Goal: Task Accomplishment & Management: Manage account settings

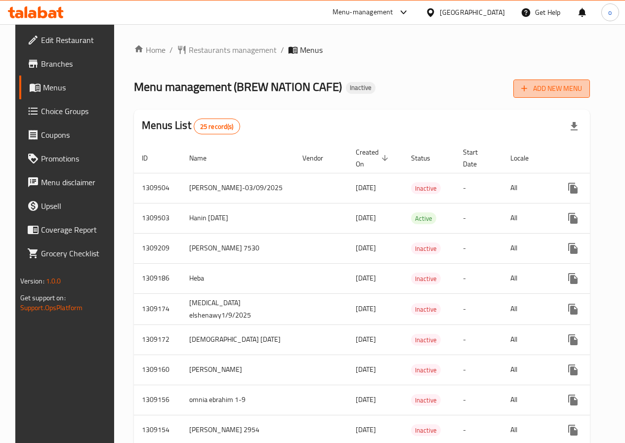
click at [543, 82] on button "Add New Menu" at bounding box center [551, 89] width 77 height 18
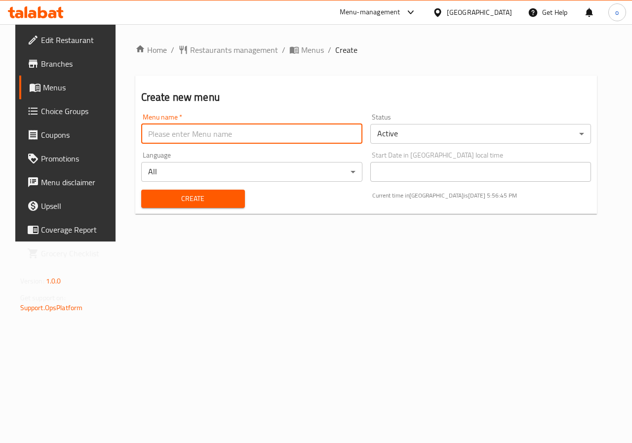
click at [247, 136] on input "text" at bounding box center [251, 134] width 221 height 20
click at [246, 134] on input "text" at bounding box center [251, 134] width 221 height 20
click at [181, 140] on input "text" at bounding box center [251, 134] width 221 height 20
drag, startPoint x: 181, startPoint y: 127, endPoint x: 183, endPoint y: 146, distance: 18.9
click at [180, 127] on input "text" at bounding box center [251, 134] width 221 height 20
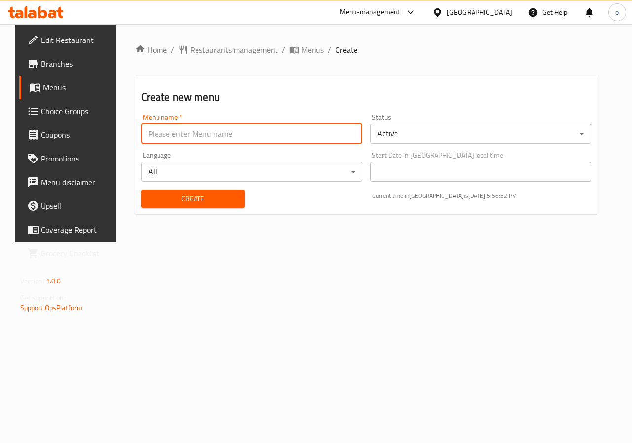
click at [218, 80] on div "Create new menu Menu name   * Menu name * Status Active ​ Language All ​ Start …" at bounding box center [366, 145] width 462 height 138
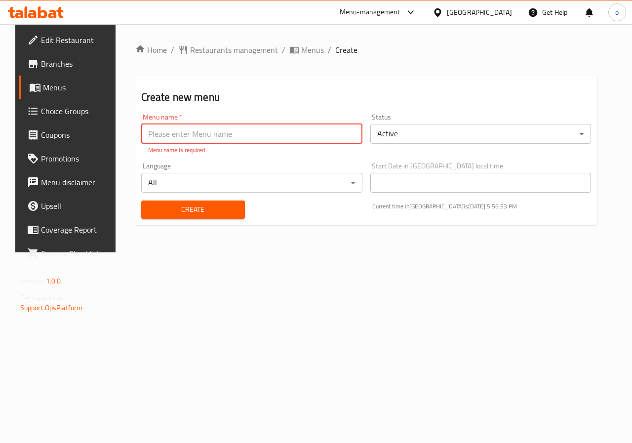
click at [205, 136] on input "text" at bounding box center [251, 134] width 221 height 20
click at [208, 136] on input "omnia ebrahim 2-9" at bounding box center [251, 134] width 221 height 20
type input "omnia ebrahim 2-9"
click at [322, 177] on body "​ Menu-management Egypt Get Help o Edit Restaurant Branches Menus Choice Groups…" at bounding box center [316, 233] width 632 height 419
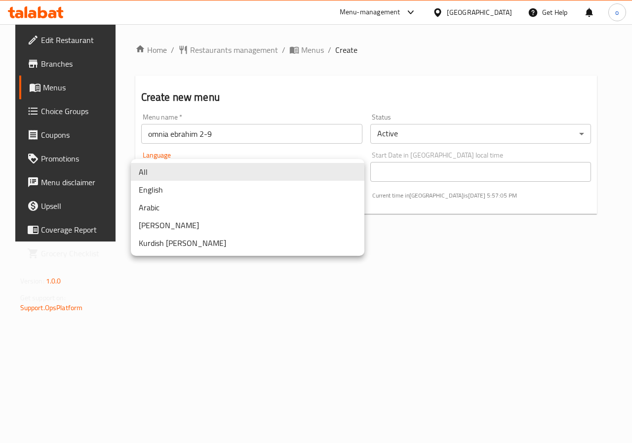
click at [169, 174] on li "All" at bounding box center [248, 172] width 234 height 18
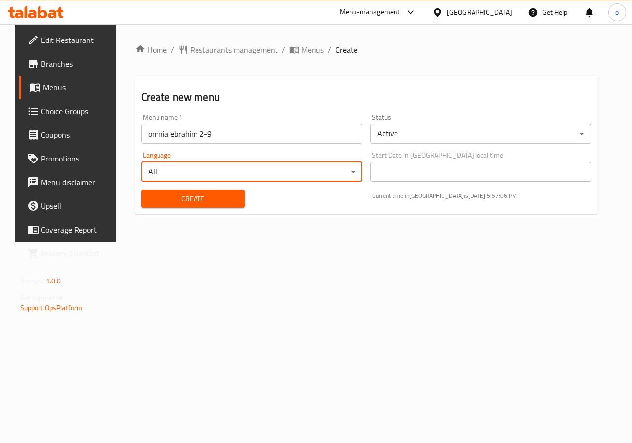
click at [189, 202] on span "Create" at bounding box center [193, 199] width 88 height 12
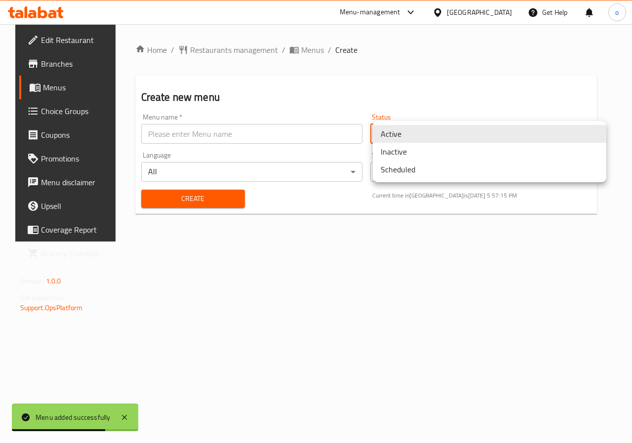
click at [465, 136] on body "Menu added successfully ​ Menu-management Egypt Get Help o Edit Restaurant Bran…" at bounding box center [316, 233] width 632 height 419
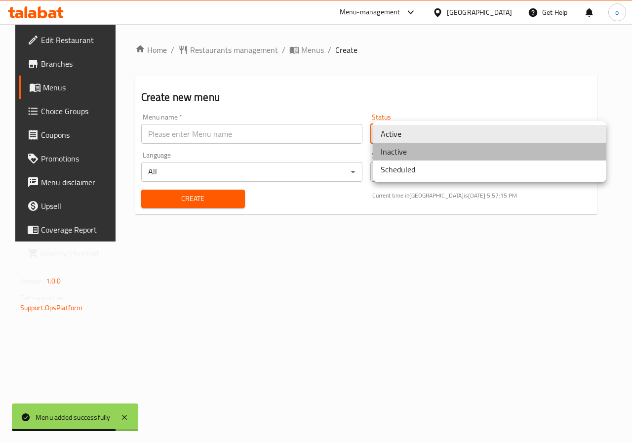
click at [446, 154] on li "Inactive" at bounding box center [490, 152] width 234 height 18
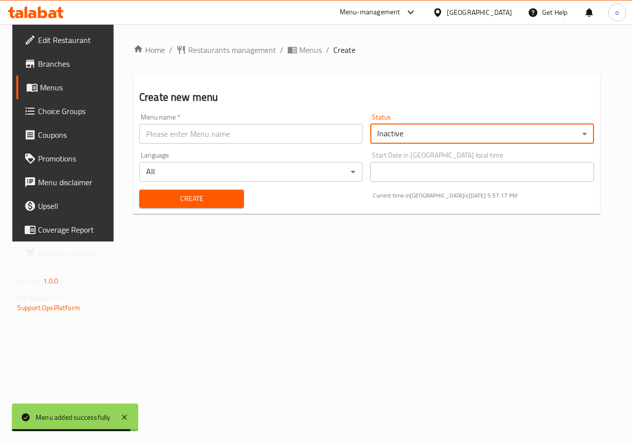
click at [172, 201] on span "Create" at bounding box center [191, 199] width 89 height 12
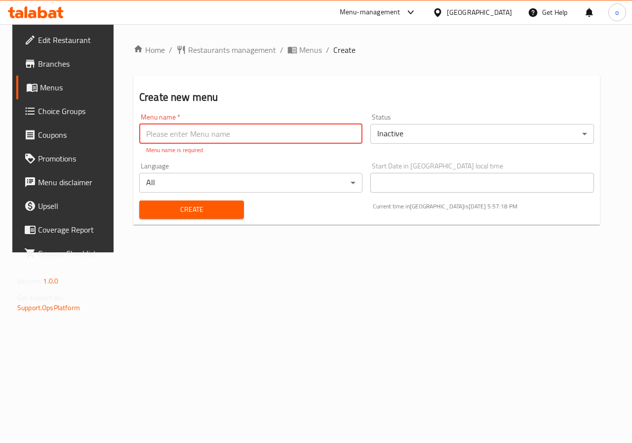
click at [224, 134] on input "text" at bounding box center [250, 134] width 223 height 20
type input "omnia ebrahim 2-9"
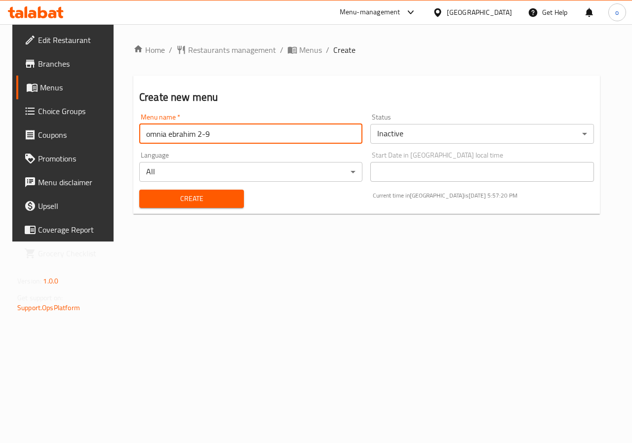
click at [181, 199] on span "Create" at bounding box center [191, 199] width 89 height 12
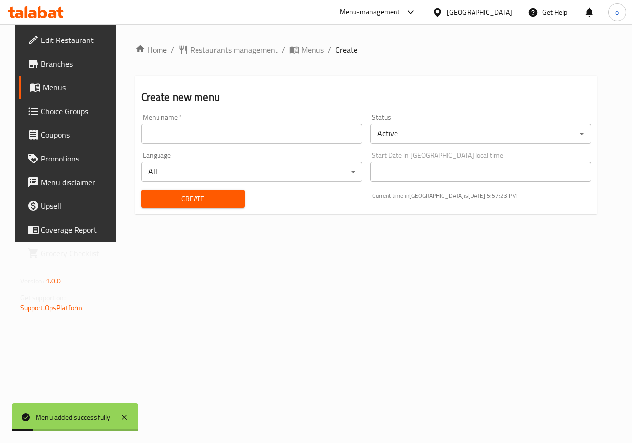
click at [415, 124] on body "Menu added successfully ​ Menu-management Egypt Get Help o Edit Restaurant Bran…" at bounding box center [316, 233] width 632 height 419
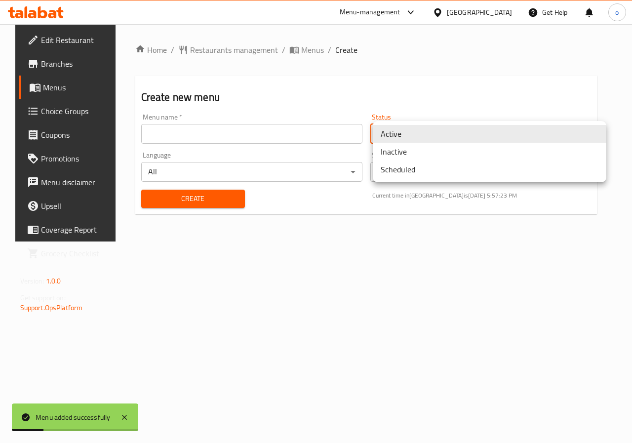
click at [409, 158] on li "Inactive" at bounding box center [490, 152] width 234 height 18
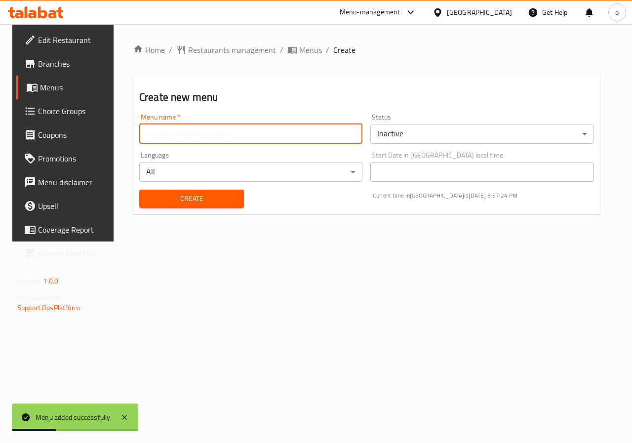
click at [211, 130] on input "text" at bounding box center [250, 134] width 223 height 20
type input "omnia ebrahim 2-9"
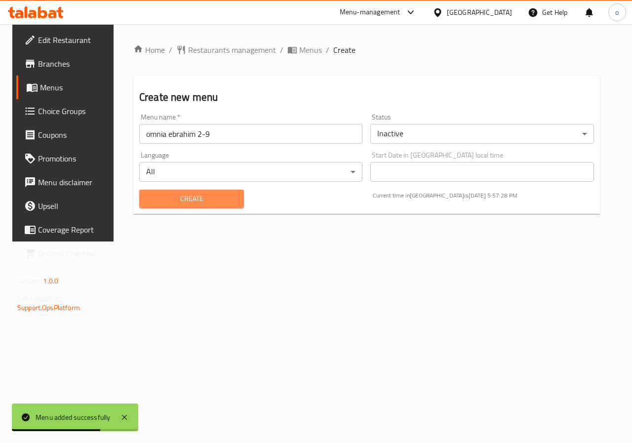
click at [196, 193] on span "Create" at bounding box center [191, 199] width 89 height 12
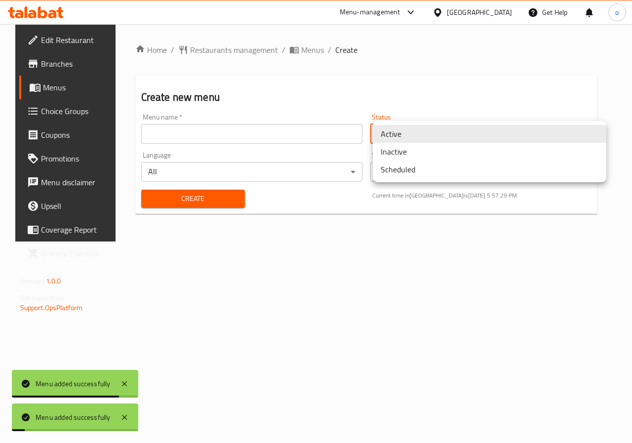
click at [416, 140] on body "Menu added successfully Menu added successfully ​ Menu-management Egypt Get Hel…" at bounding box center [316, 233] width 632 height 419
click at [411, 154] on li "Inactive" at bounding box center [490, 152] width 234 height 18
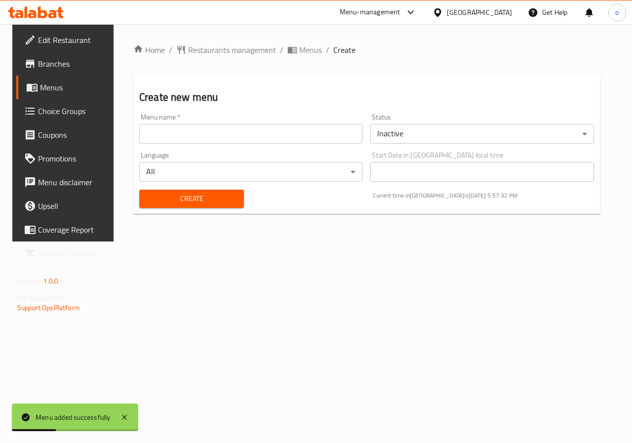
click at [236, 144] on div "Menu name   * Menu name *" at bounding box center [250, 129] width 231 height 38
click at [245, 136] on input "text" at bounding box center [250, 134] width 223 height 20
click at [297, 130] on input "omnia ebrahim 2-9" at bounding box center [250, 134] width 223 height 20
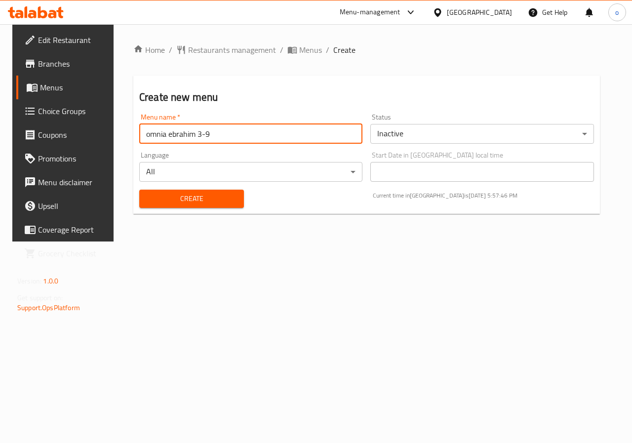
type input "omnia ebrahim 3-9"
click at [139, 190] on button "Create" at bounding box center [191, 199] width 105 height 18
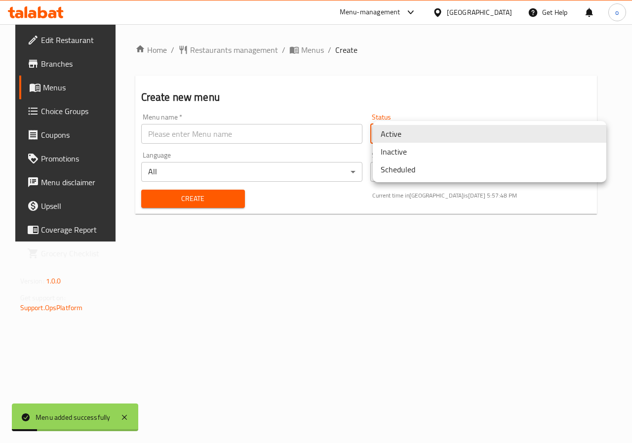
click at [448, 140] on body "Menu added successfully ​ Menu-management Egypt Get Help o Edit Restaurant Bran…" at bounding box center [316, 233] width 632 height 419
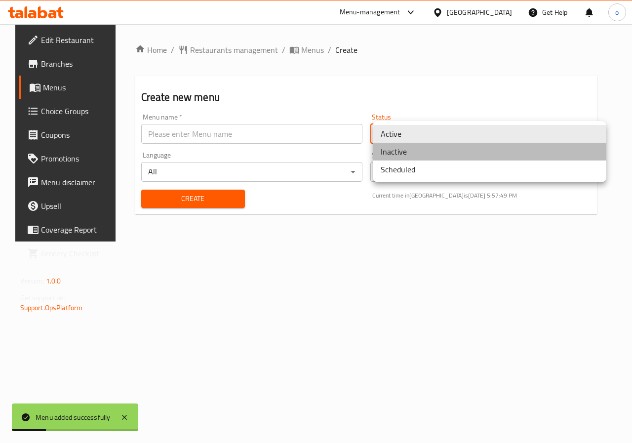
click at [440, 157] on li "Inactive" at bounding box center [490, 152] width 234 height 18
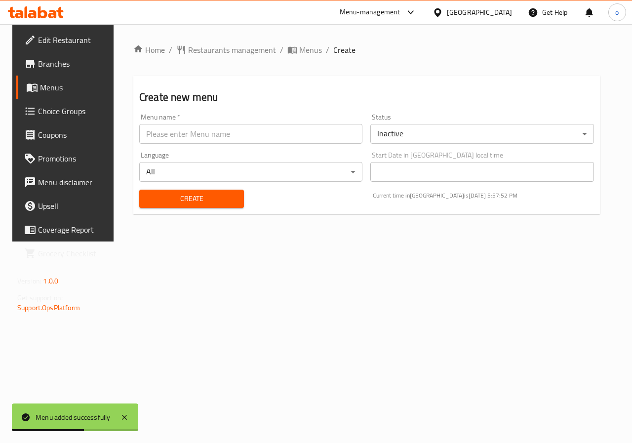
click at [177, 199] on span "Create" at bounding box center [191, 199] width 89 height 12
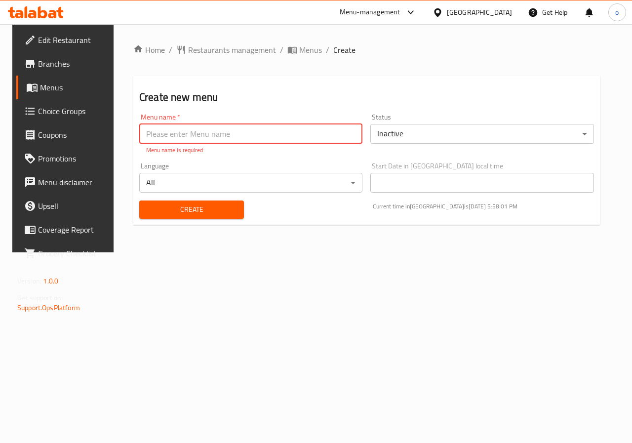
click at [209, 128] on input "text" at bounding box center [250, 134] width 223 height 20
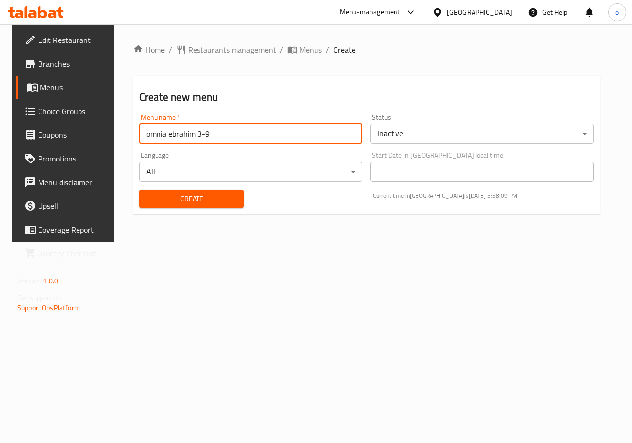
type input "omnia ebrahim 3-9"
click at [139, 190] on button "Create" at bounding box center [191, 199] width 105 height 18
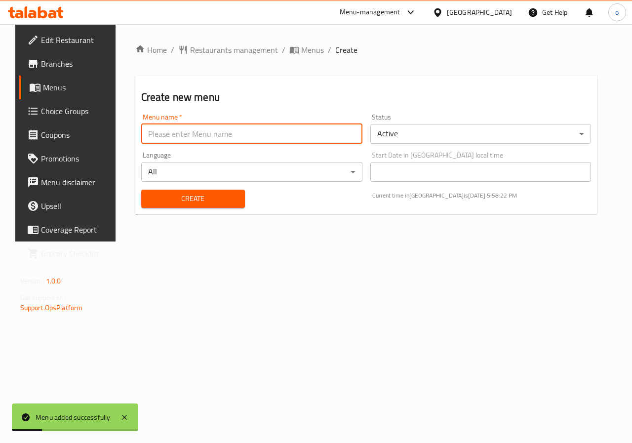
click at [50, 85] on span "Menus" at bounding box center [78, 88] width 70 height 12
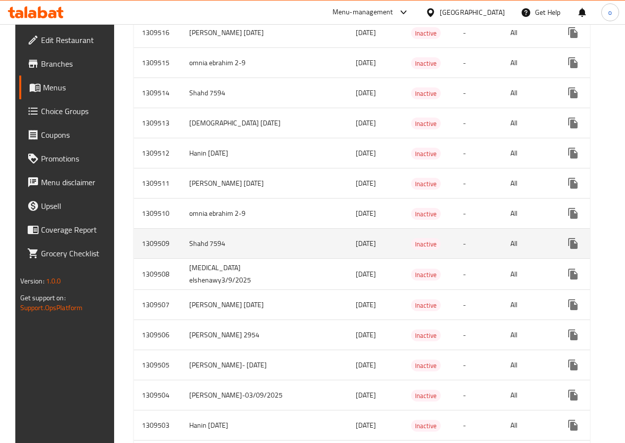
scroll to position [593, 0]
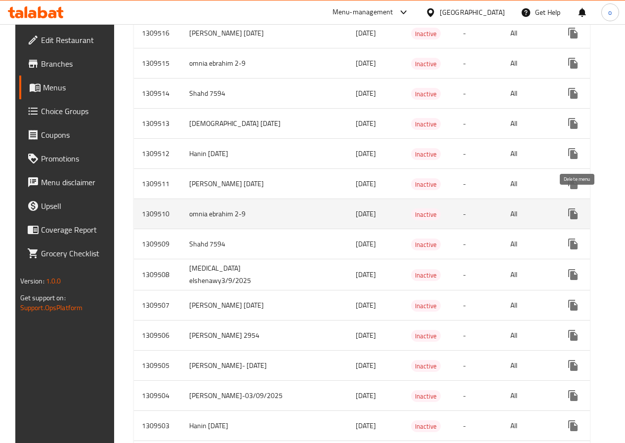
click at [617, 209] on icon "enhanced table" at bounding box center [620, 213] width 7 height 9
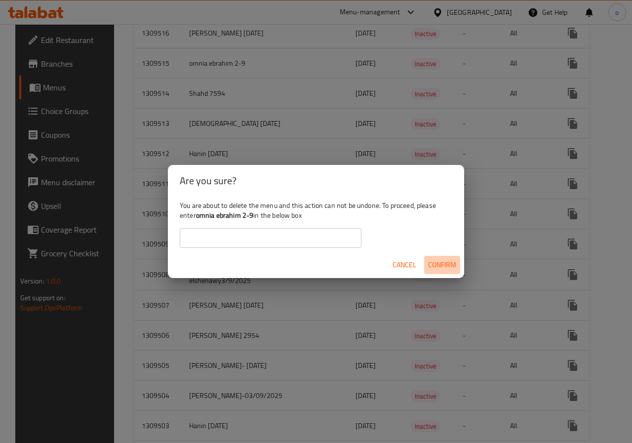
click at [440, 265] on span "Confirm" at bounding box center [442, 265] width 28 height 12
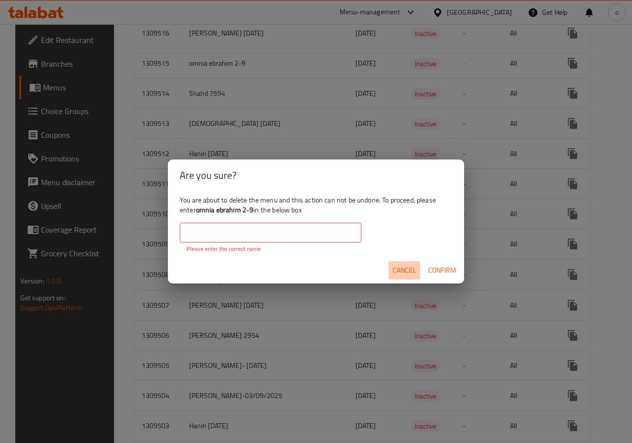
click at [413, 267] on span "Cancel" at bounding box center [405, 270] width 24 height 12
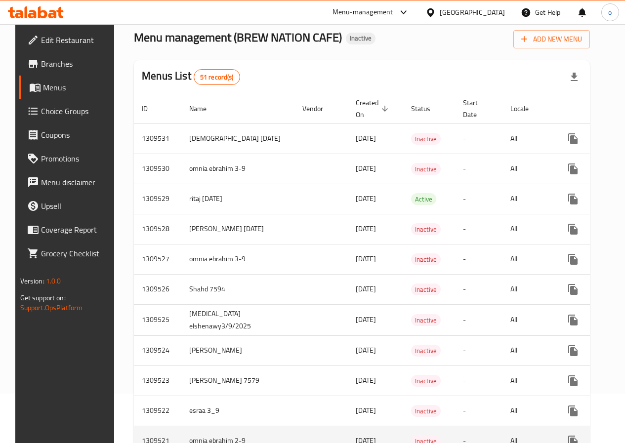
scroll to position [0, 0]
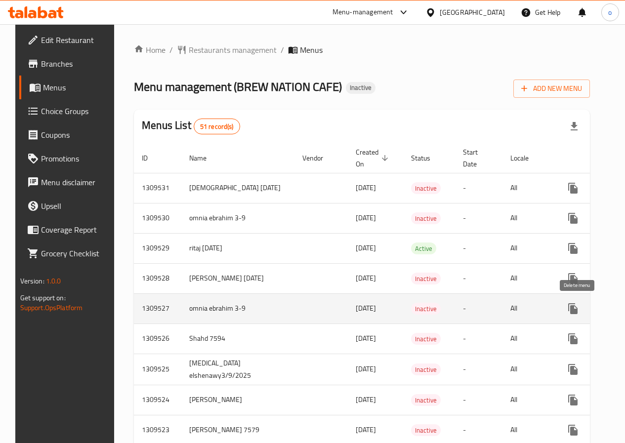
click at [614, 304] on icon "enhanced table" at bounding box center [620, 309] width 12 height 12
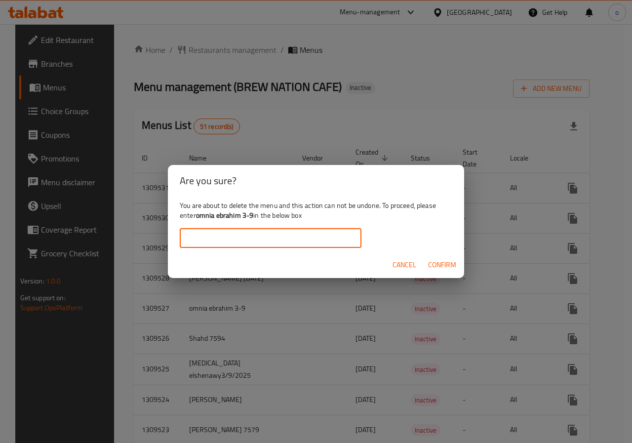
click at [337, 233] on input "text" at bounding box center [271, 238] width 182 height 20
click at [451, 264] on span "Confirm" at bounding box center [442, 265] width 28 height 12
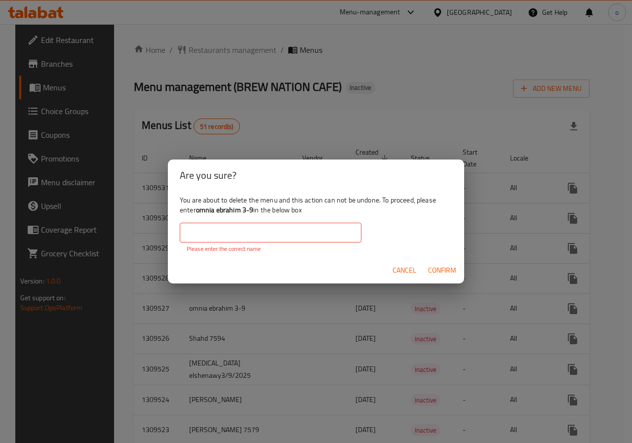
click at [354, 238] on input "text" at bounding box center [271, 233] width 182 height 20
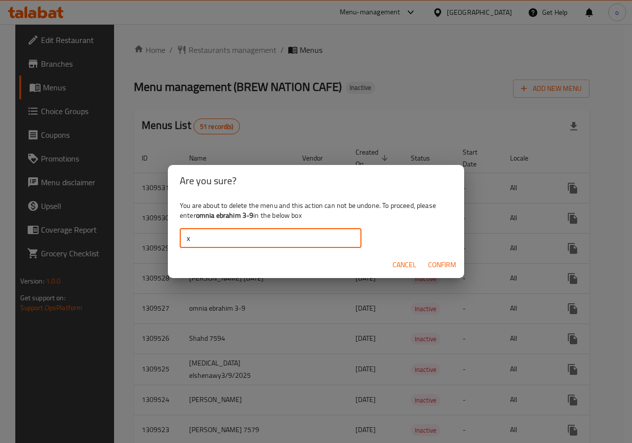
type input "x"
click at [447, 264] on span "Confirm" at bounding box center [442, 265] width 28 height 12
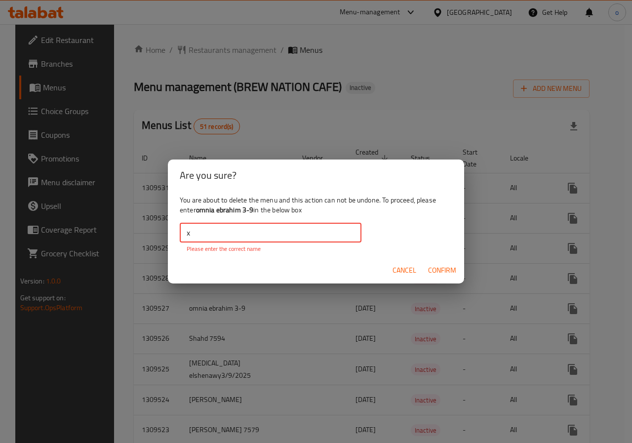
click at [313, 228] on input "x" at bounding box center [271, 233] width 182 height 20
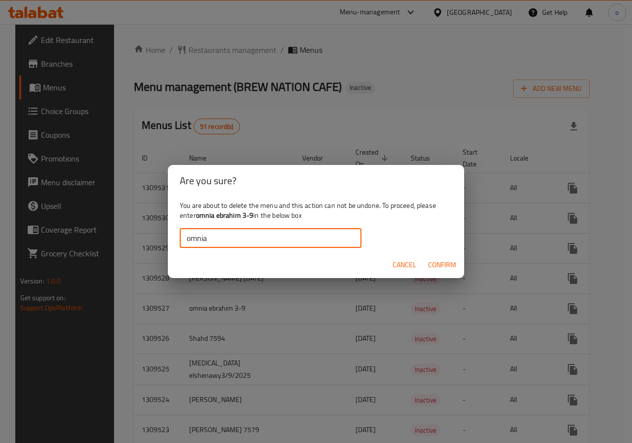
type input "omnia"
click at [448, 268] on span "Confirm" at bounding box center [442, 265] width 28 height 12
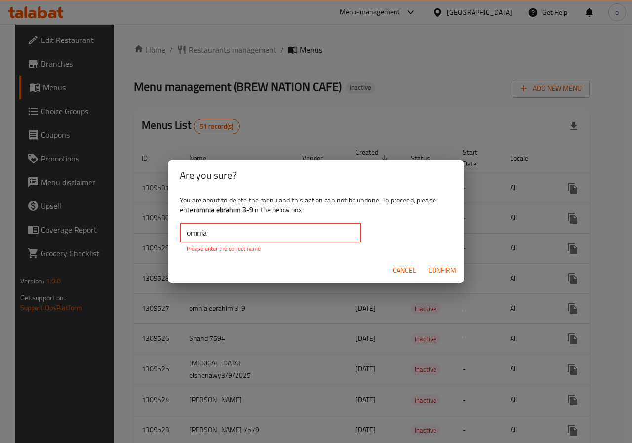
click at [337, 229] on input "omnia" at bounding box center [271, 233] width 182 height 20
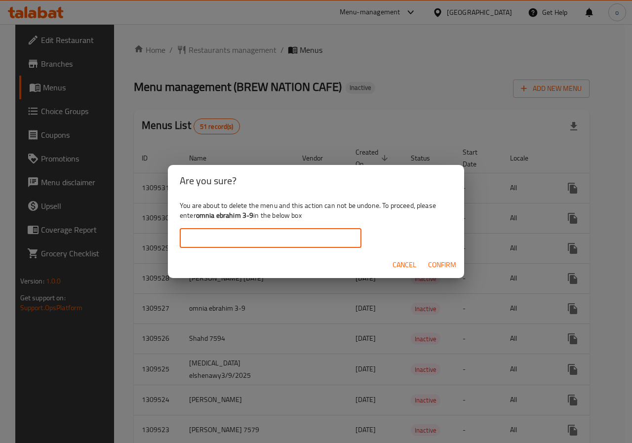
click at [337, 229] on input "text" at bounding box center [271, 238] width 182 height 20
type input "your choice of"
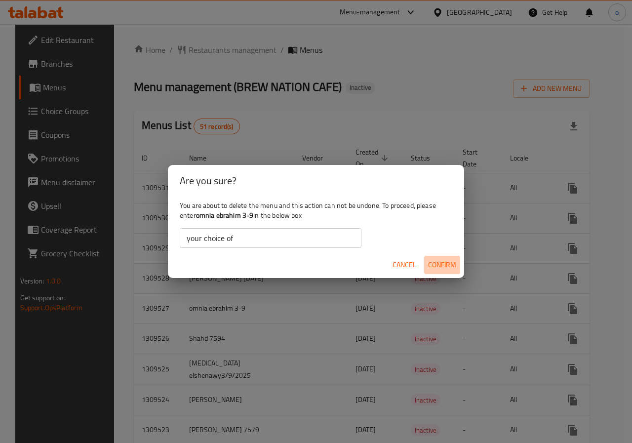
click at [432, 259] on span "Confirm" at bounding box center [442, 265] width 28 height 12
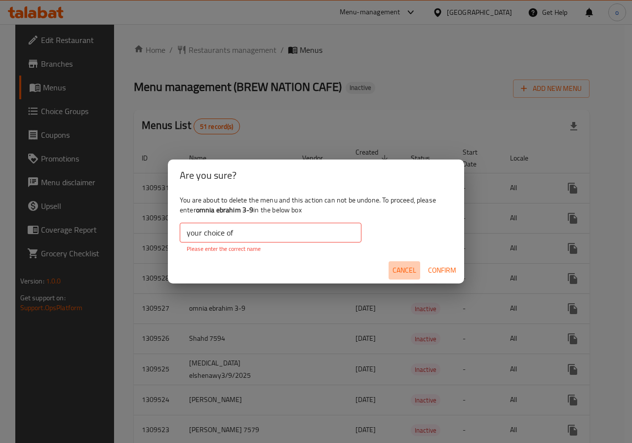
click at [415, 270] on span "Cancel" at bounding box center [405, 270] width 24 height 12
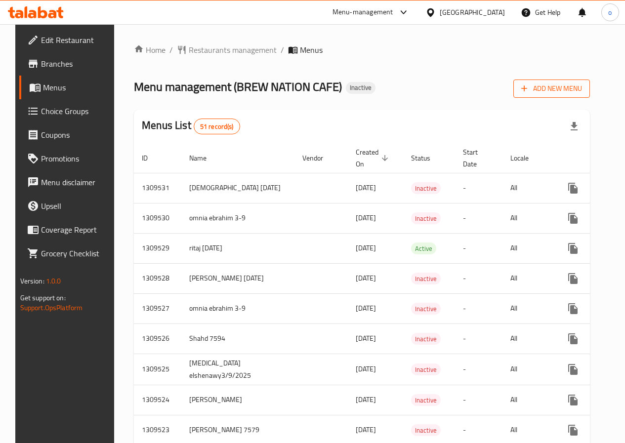
click at [578, 82] on button "Add New Menu" at bounding box center [551, 89] width 77 height 18
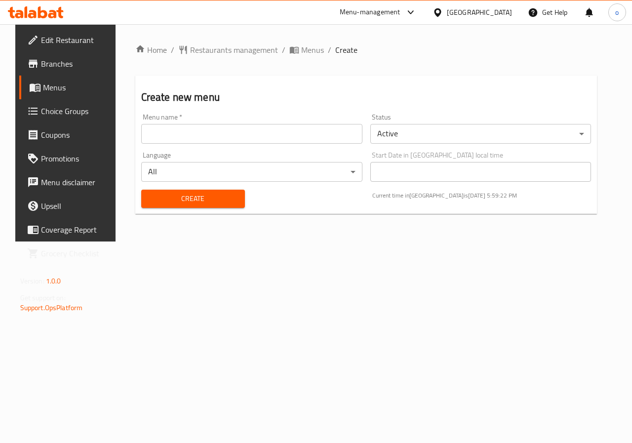
click at [43, 88] on span "Menus" at bounding box center [78, 88] width 70 height 12
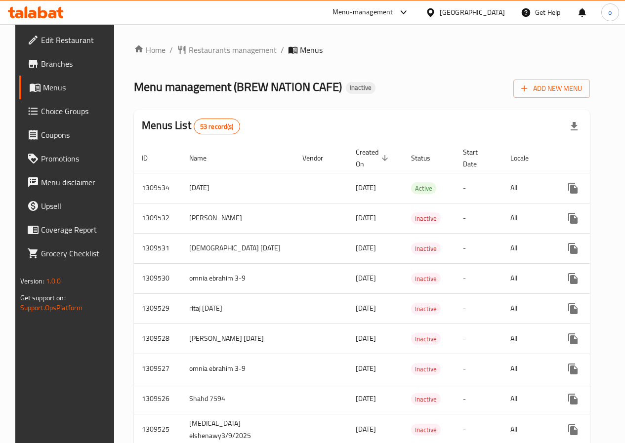
click at [53, 61] on span "Branches" at bounding box center [76, 64] width 71 height 12
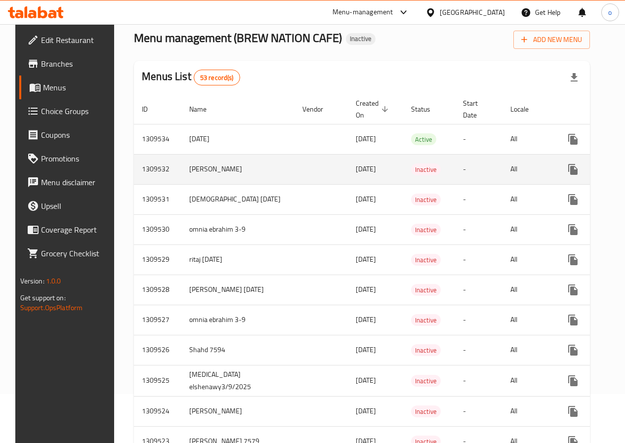
scroll to position [49, 0]
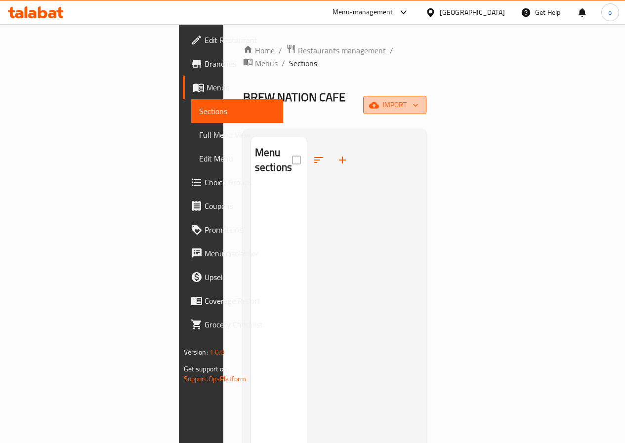
click at [418, 99] on span "import" at bounding box center [394, 105] width 47 height 12
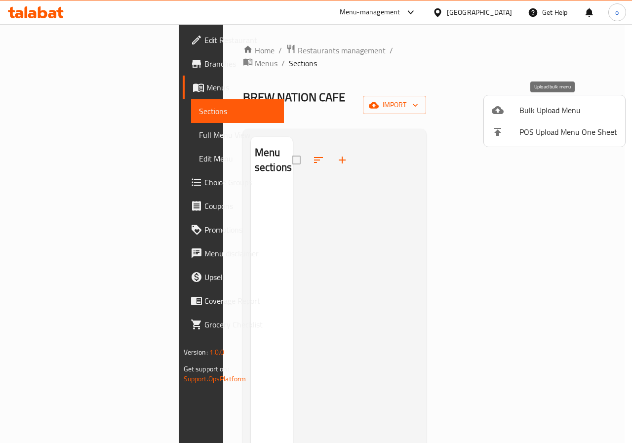
click at [525, 113] on span "Bulk Upload Menu" at bounding box center [569, 110] width 98 height 12
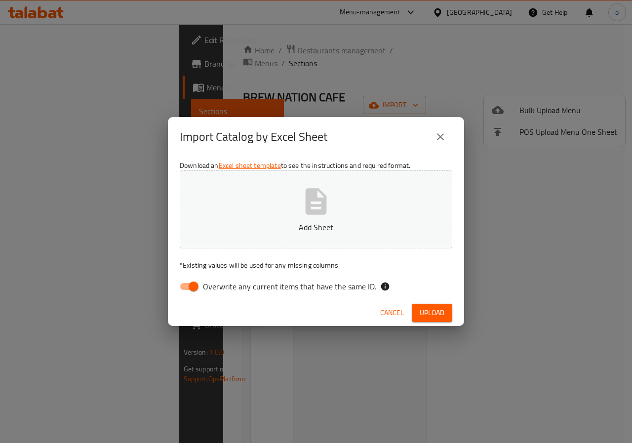
click at [187, 287] on input "Overwrite any current items that have the same ID." at bounding box center [193, 286] width 56 height 19
checkbox input "false"
click at [345, 223] on p "Add Sheet" at bounding box center [316, 227] width 242 height 12
click at [423, 312] on span "Upload" at bounding box center [432, 313] width 25 height 12
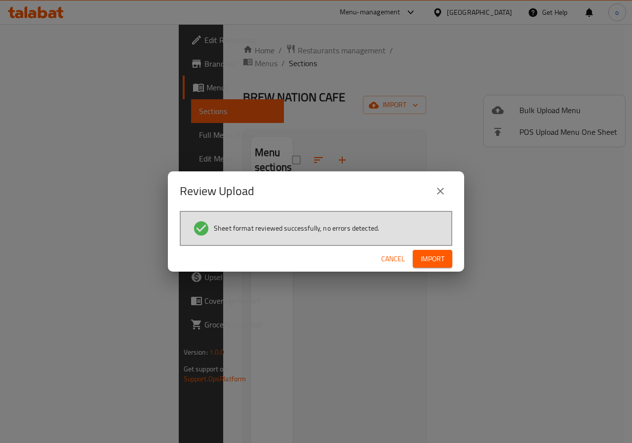
click at [433, 257] on span "Import" at bounding box center [433, 259] width 24 height 12
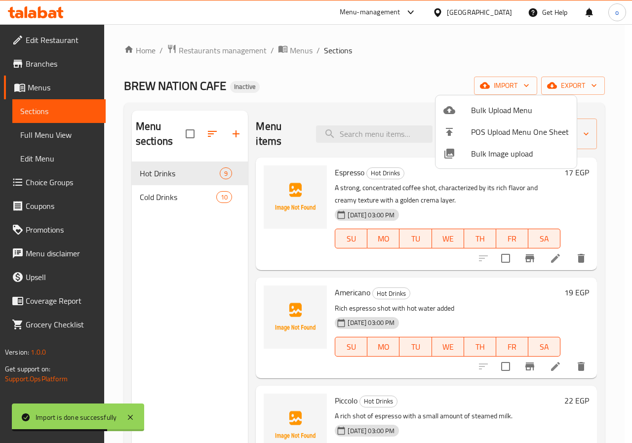
click at [584, 60] on div at bounding box center [316, 221] width 632 height 443
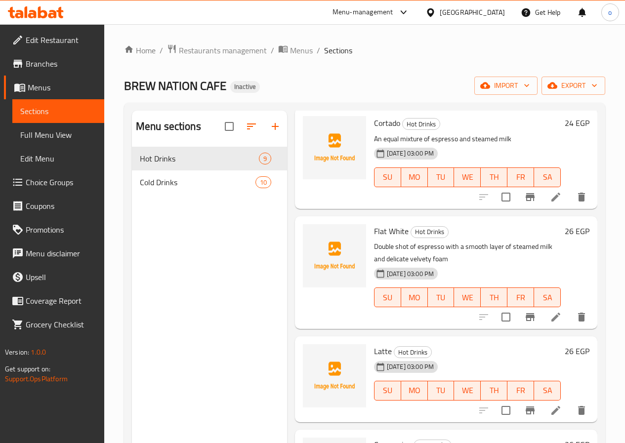
scroll to position [138, 0]
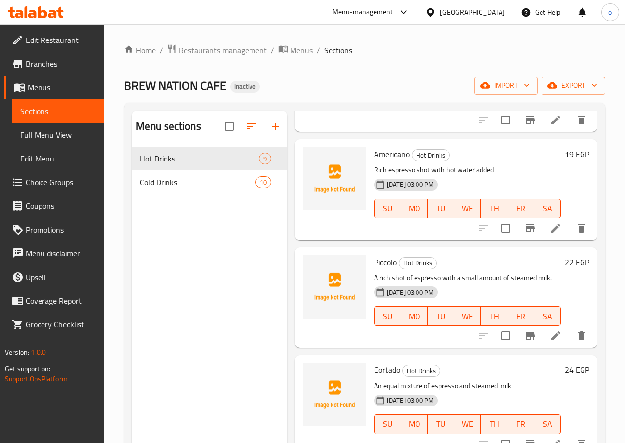
click at [24, 78] on link "Menus" at bounding box center [54, 88] width 100 height 24
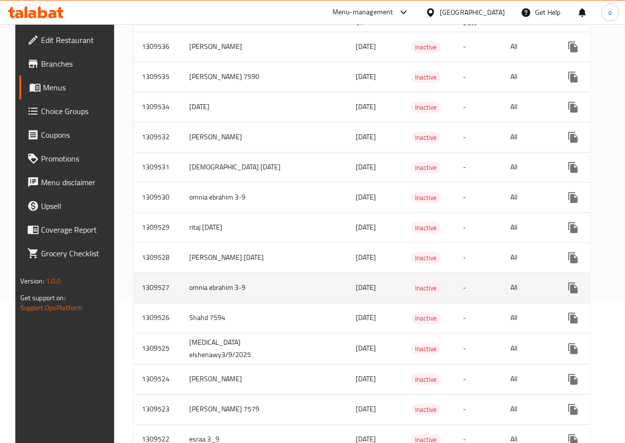
scroll to position [198, 0]
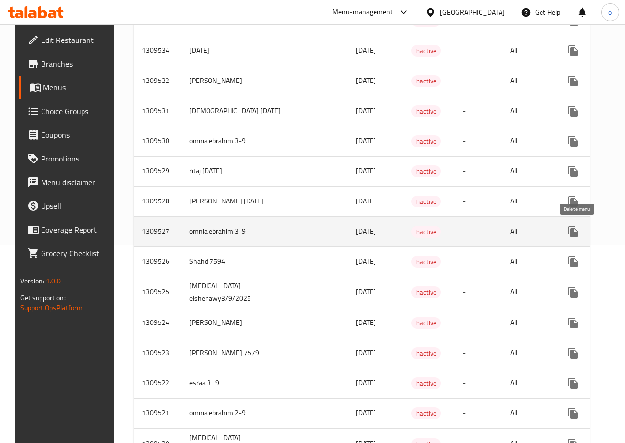
click at [609, 227] on button "enhanced table" at bounding box center [621, 232] width 24 height 24
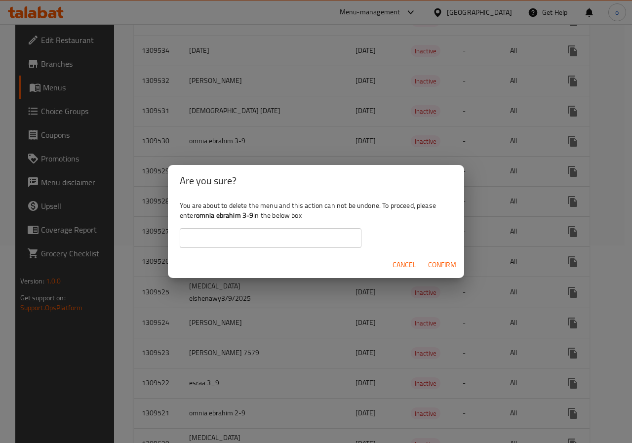
click at [314, 224] on div "You are about to delete the menu and this action can not be undone. To proceed,…" at bounding box center [316, 224] width 296 height 55
click at [310, 232] on input "text" at bounding box center [271, 238] width 182 height 20
drag, startPoint x: 255, startPoint y: 215, endPoint x: 198, endPoint y: 217, distance: 57.3
click at [198, 217] on div "You are about to delete the menu and this action can not be undone. To proceed,…" at bounding box center [316, 224] width 296 height 55
copy div "omnia ebrahim 3-9"
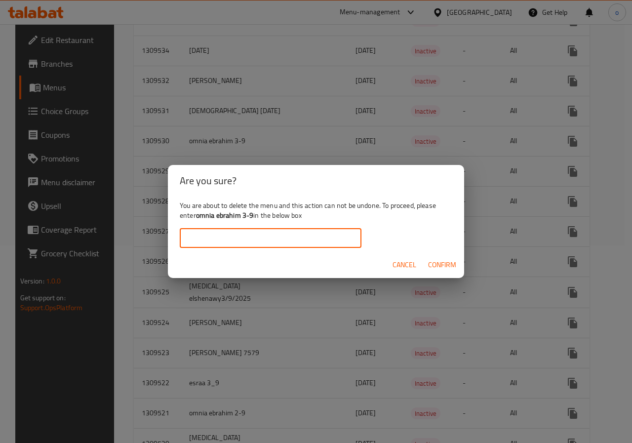
click at [261, 246] on input "text" at bounding box center [271, 238] width 182 height 20
paste input "omnia ebrahim 3-9"
click at [433, 263] on span "Confirm" at bounding box center [442, 265] width 28 height 12
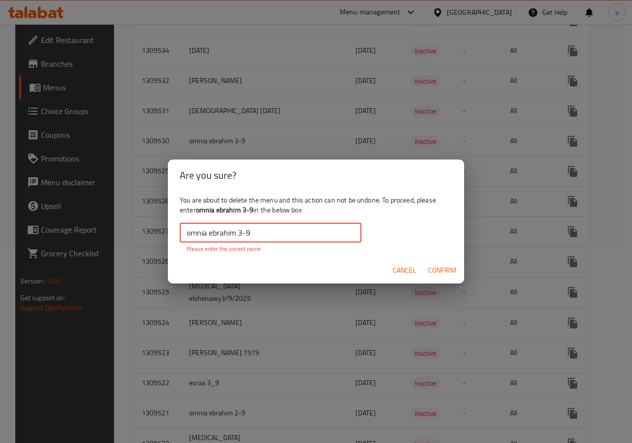
drag, startPoint x: 245, startPoint y: 233, endPoint x: 211, endPoint y: 236, distance: 34.2
click at [244, 233] on input "omnia ebrahim 3-9" at bounding box center [271, 233] width 182 height 20
click at [315, 235] on input "omnia ebrahim 3-9" at bounding box center [271, 233] width 182 height 20
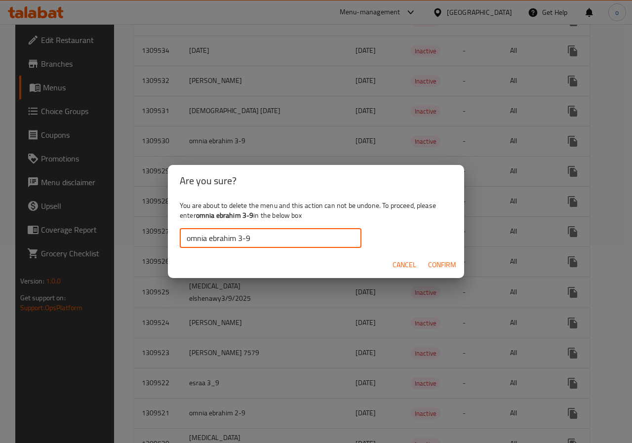
type input "omnia ebrahim 3-9"
click at [439, 261] on span "Confirm" at bounding box center [442, 265] width 28 height 12
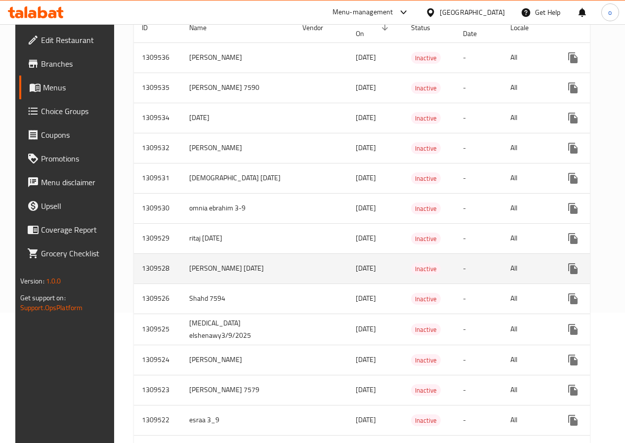
scroll to position [148, 0]
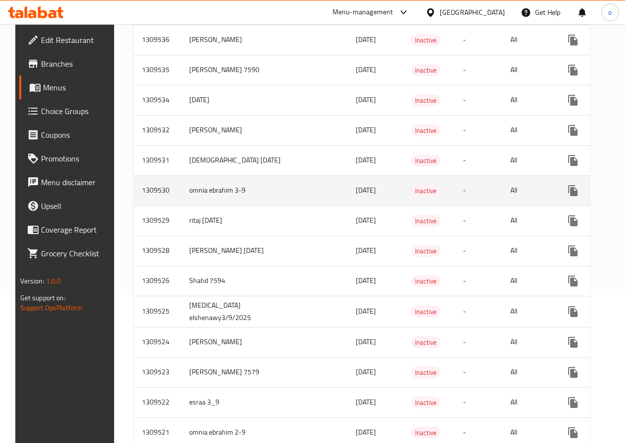
click at [248, 196] on td "omnia ebrahim 3-9" at bounding box center [237, 190] width 113 height 30
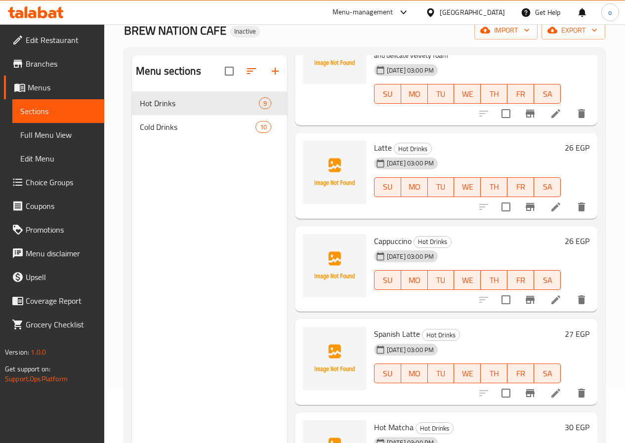
scroll to position [138, 0]
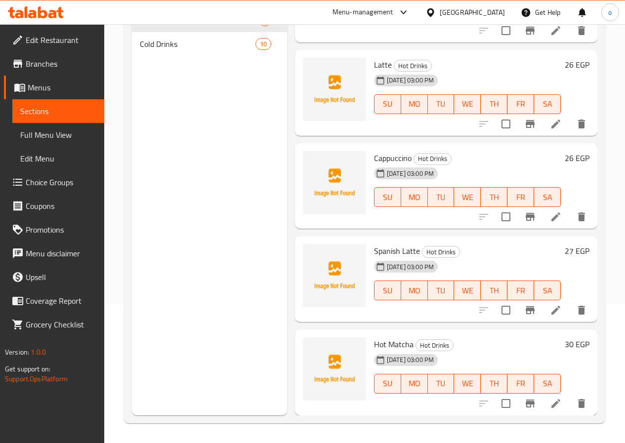
click at [33, 90] on span "Menus" at bounding box center [62, 88] width 69 height 12
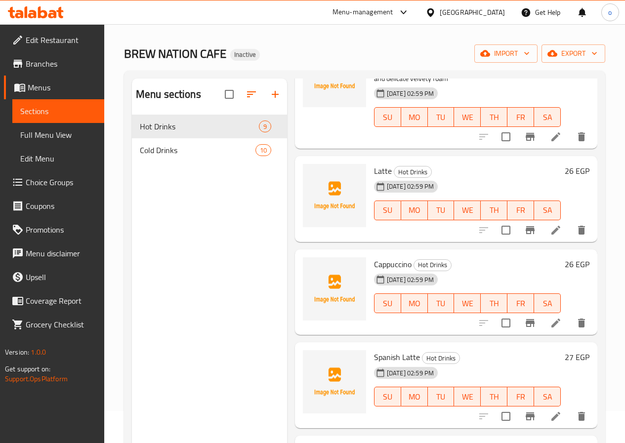
scroll to position [49, 0]
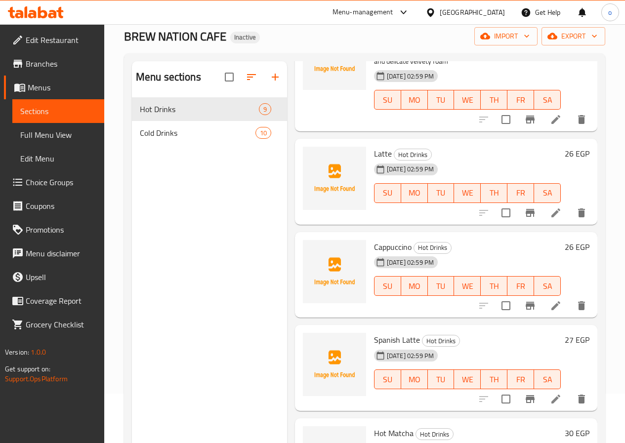
click at [7, 85] on link "Menus" at bounding box center [54, 88] width 100 height 24
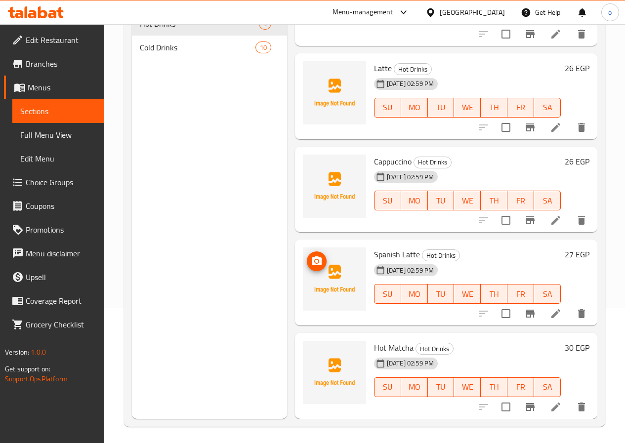
scroll to position [138, 0]
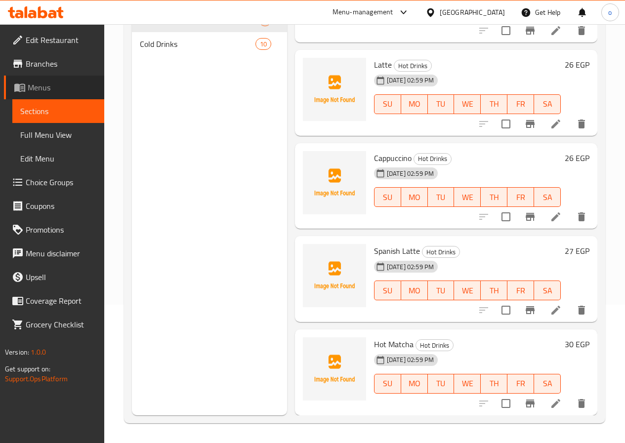
click at [57, 84] on span "Menus" at bounding box center [62, 88] width 69 height 12
